Goal: Check status

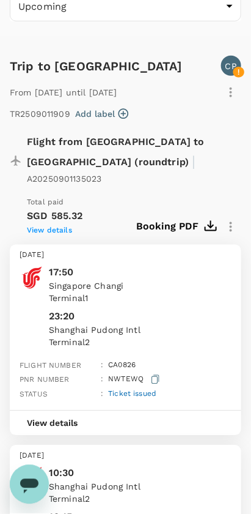
scroll to position [91, 0]
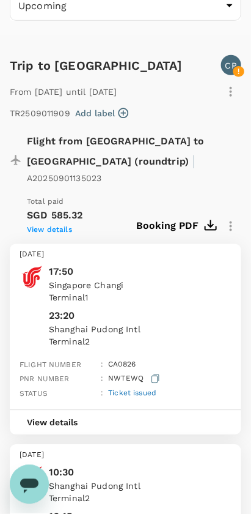
click at [144, 381] on div "Ticket issued" at bounding box center [129, 390] width 53 height 18
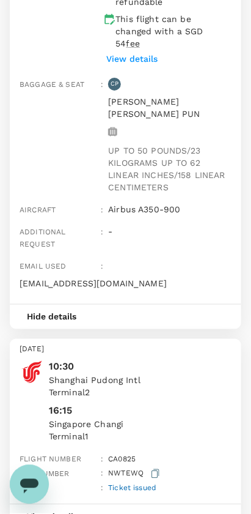
scroll to position [565, 0]
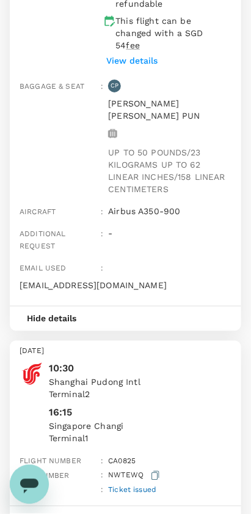
click at [149, 468] on button "button" at bounding box center [156, 475] width 14 height 15
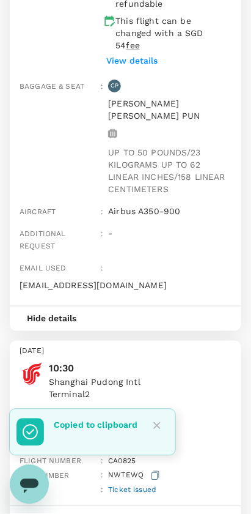
click at [151, 422] on icon "Close" at bounding box center [157, 425] width 12 height 12
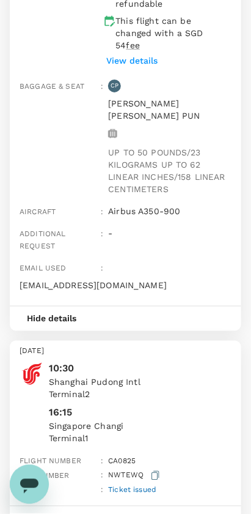
click at [50, 506] on button "View details" at bounding box center [52, 518] width 85 height 24
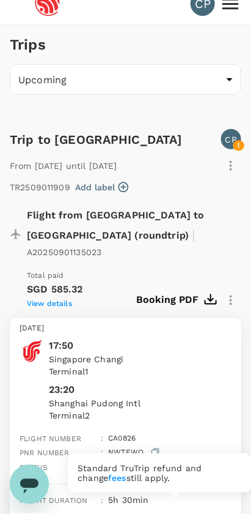
scroll to position [0, 0]
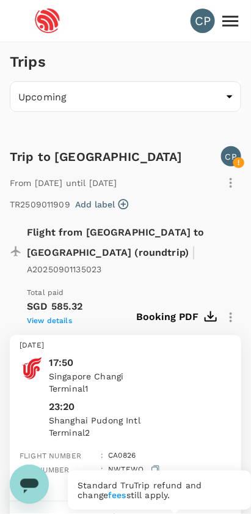
click at [241, 157] on icon at bounding box center [239, 162] width 11 height 11
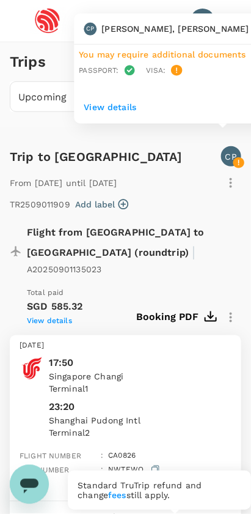
click at [240, 157] on icon at bounding box center [239, 162] width 11 height 11
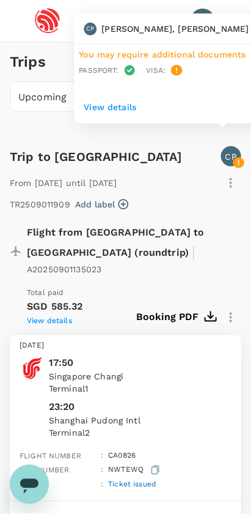
click at [240, 152] on div "CP" at bounding box center [231, 156] width 20 height 20
click at [164, 172] on div "From [DATE] until [DATE]" at bounding box center [126, 182] width 232 height 21
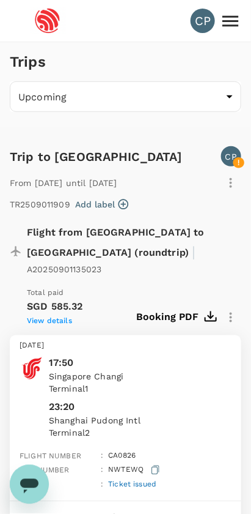
click at [94, 202] on button "Add label" at bounding box center [101, 204] width 53 height 12
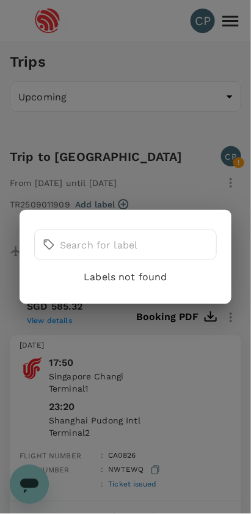
click at [178, 178] on div "​ ​ Labels not found" at bounding box center [125, 257] width 251 height 514
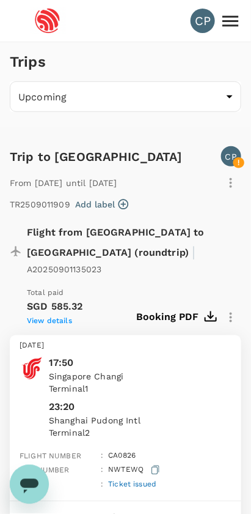
click at [227, 21] on icon at bounding box center [231, 20] width 16 height 11
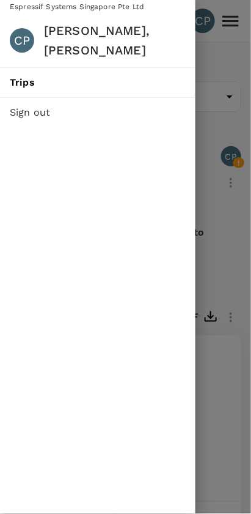
click at [205, 175] on div at bounding box center [125, 257] width 251 height 514
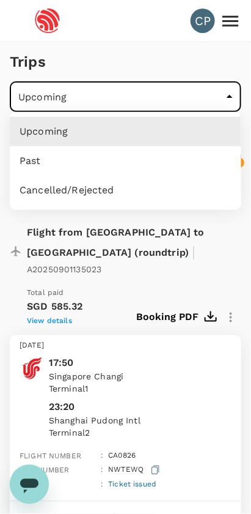
click at [99, 249] on div at bounding box center [125, 257] width 251 height 514
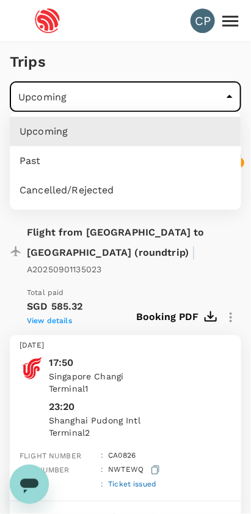
click at [120, 196] on li "Cancelled/Rejected" at bounding box center [126, 189] width 232 height 29
type input "/trips/aborted"
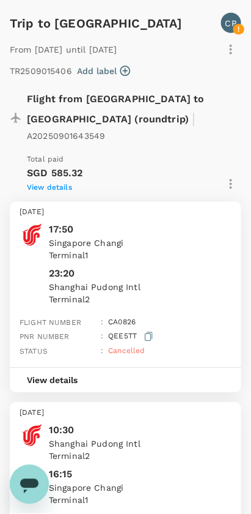
scroll to position [131, 0]
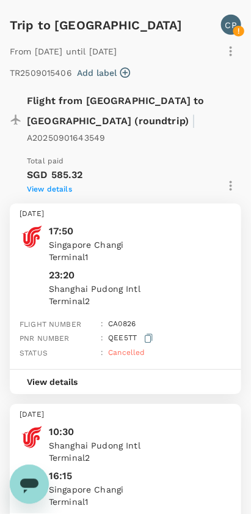
click at [73, 370] on button "View details" at bounding box center [52, 382] width 85 height 24
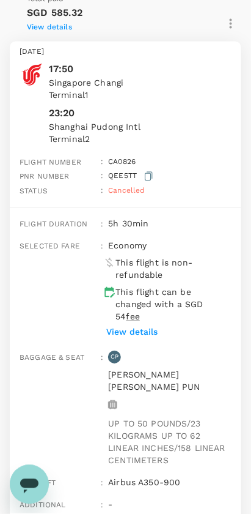
scroll to position [295, 0]
